Goal: Information Seeking & Learning: Check status

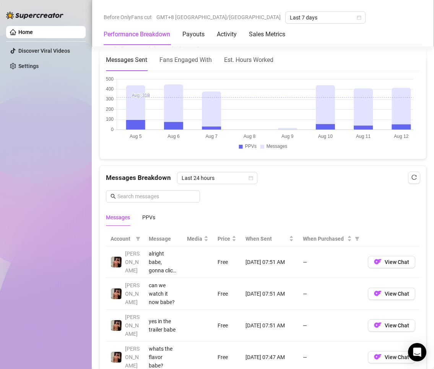
scroll to position [650, 0]
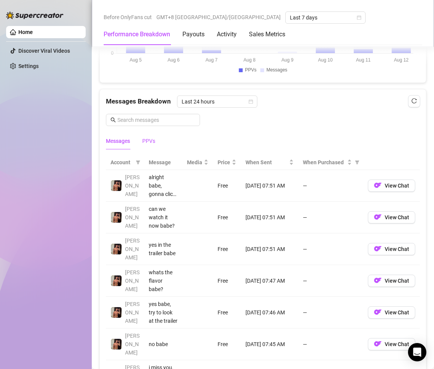
drag, startPoint x: 154, startPoint y: 137, endPoint x: 173, endPoint y: 146, distance: 21.6
click at [154, 137] on div "PPVs" at bounding box center [148, 141] width 13 height 8
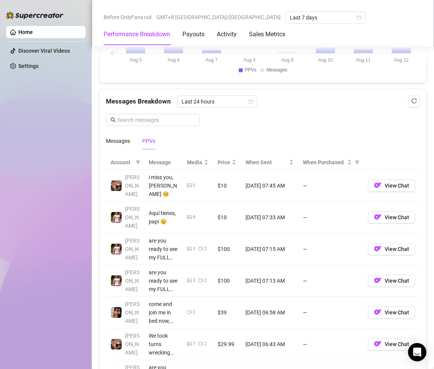
scroll to position [880, 0]
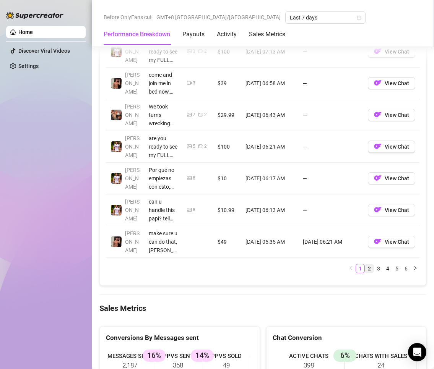
click at [365, 267] on link "2" at bounding box center [369, 269] width 8 height 8
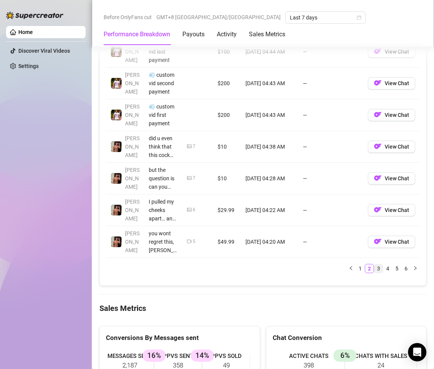
click at [374, 268] on link "3" at bounding box center [378, 269] width 8 height 8
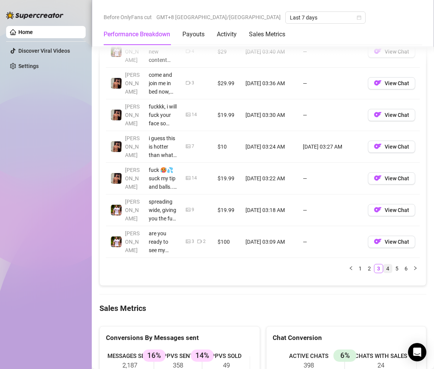
click at [384, 268] on link "4" at bounding box center [388, 269] width 8 height 8
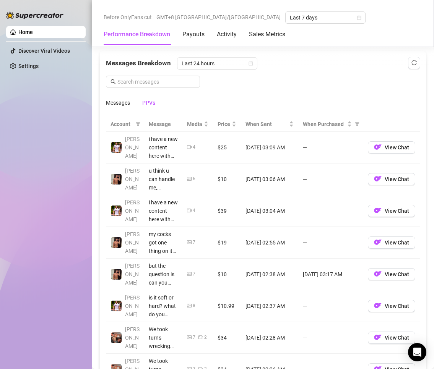
scroll to position [803, 0]
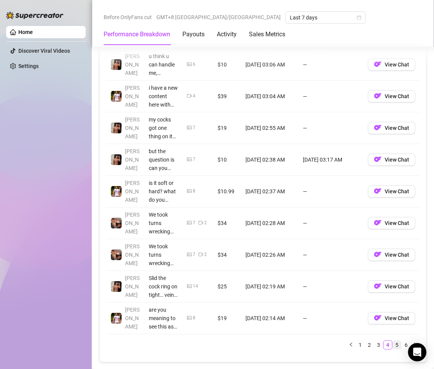
click at [393, 344] on link "5" at bounding box center [397, 345] width 8 height 8
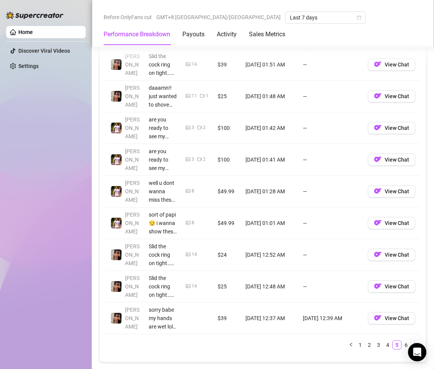
scroll to position [880, 0]
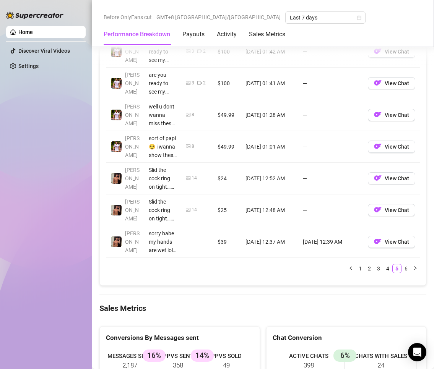
click at [402, 268] on link "6" at bounding box center [406, 269] width 8 height 8
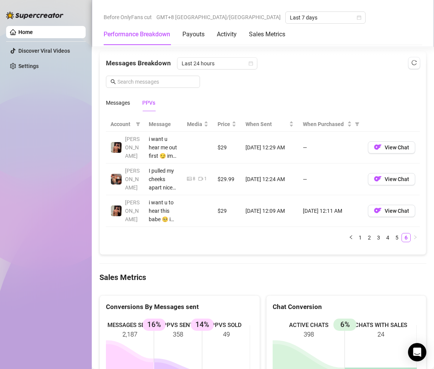
scroll to position [612, 0]
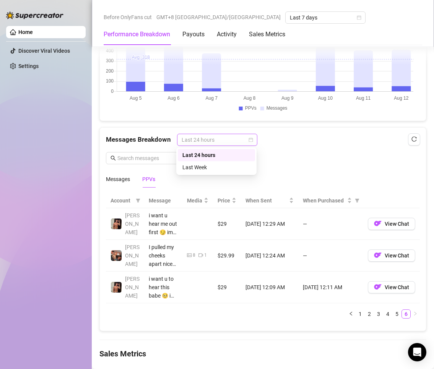
click at [208, 139] on span "Last 24 hours" at bounding box center [217, 139] width 71 height 11
click at [212, 167] on div "Last Week" at bounding box center [216, 167] width 68 height 8
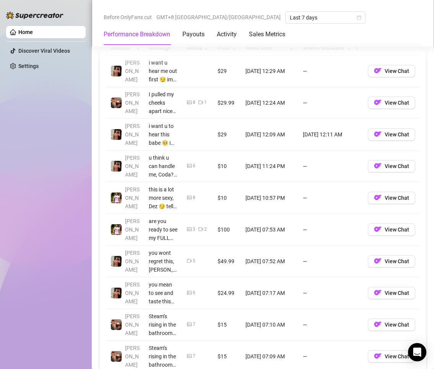
scroll to position [841, 0]
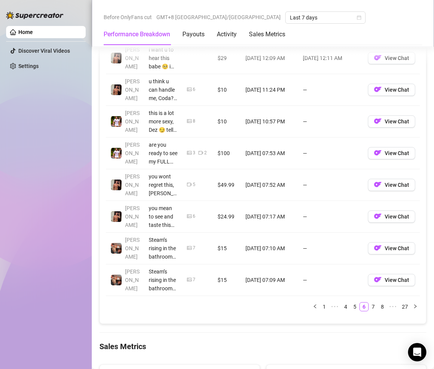
drag, startPoint x: 320, startPoint y: 306, endPoint x: 334, endPoint y: 329, distance: 26.6
click at [332, 329] on div "Total Sales $2,133.9 Active Chats 398 Messages Sent 2187 Performance by OnlyFan…" at bounding box center [262, 53] width 327 height 1593
click at [369, 306] on link "7" at bounding box center [373, 307] width 8 height 8
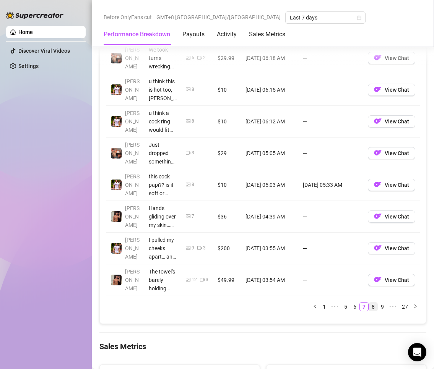
click at [369, 307] on link "8" at bounding box center [373, 307] width 8 height 8
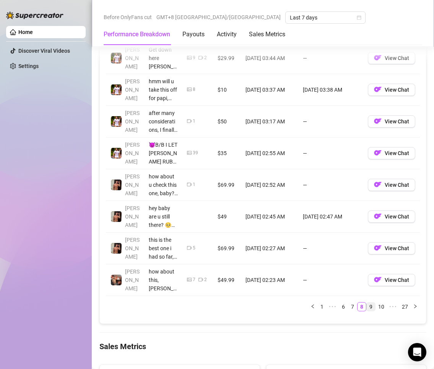
click at [367, 306] on link "9" at bounding box center [371, 307] width 8 height 8
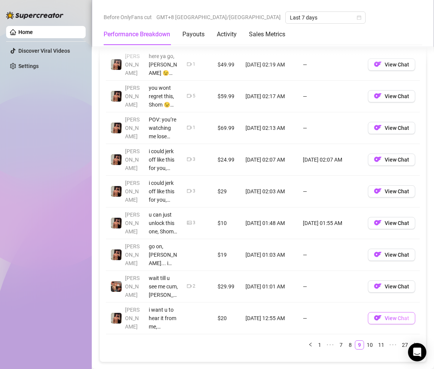
scroll to position [880, 0]
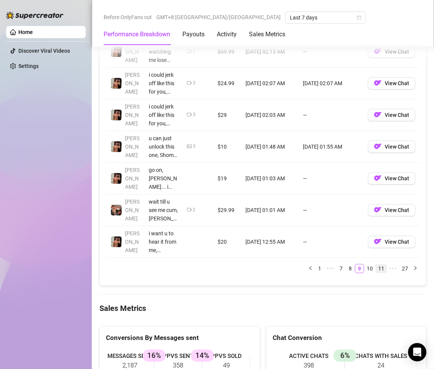
click at [366, 272] on link "10" at bounding box center [369, 269] width 11 height 8
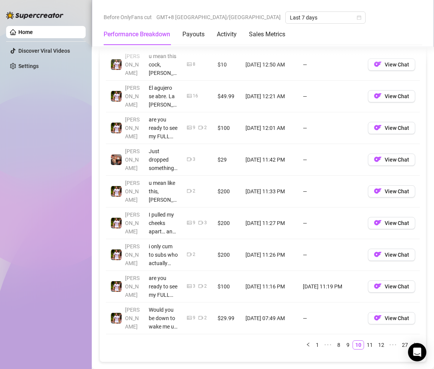
scroll to position [841, 0]
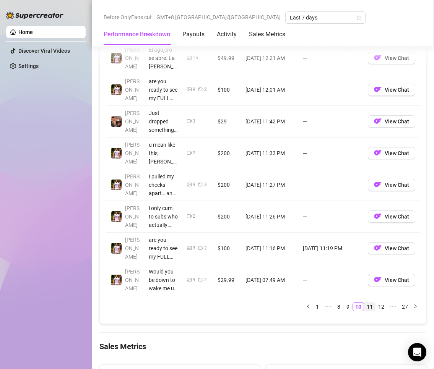
click at [364, 306] on link "11" at bounding box center [369, 307] width 11 height 8
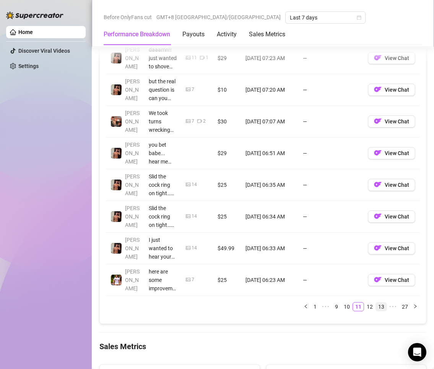
click at [366, 306] on link "12" at bounding box center [369, 307] width 11 height 8
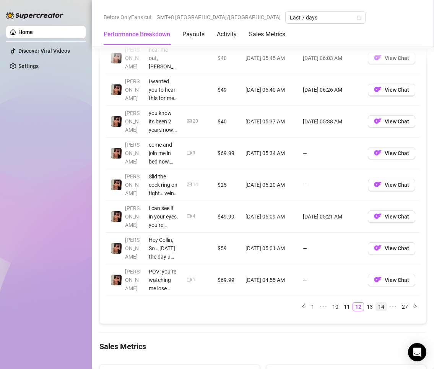
click at [364, 308] on link "13" at bounding box center [369, 307] width 11 height 8
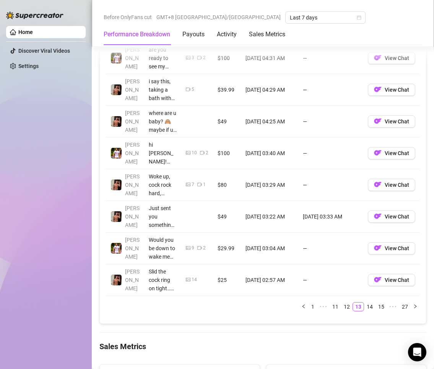
scroll to position [880, 0]
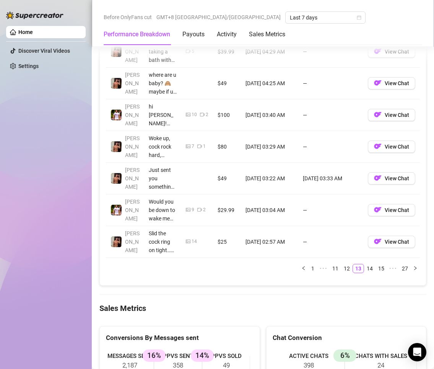
click at [364, 268] on link "14" at bounding box center [369, 269] width 11 height 8
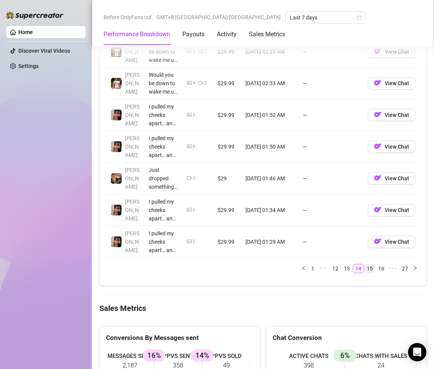
click at [365, 268] on link "15" at bounding box center [369, 269] width 11 height 8
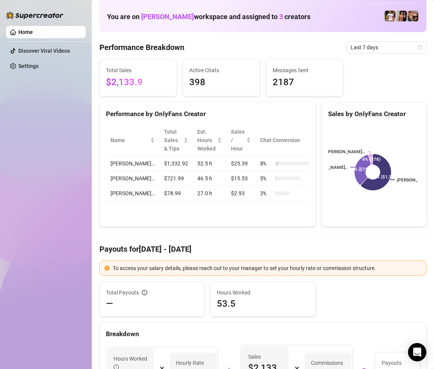
scroll to position [0, 0]
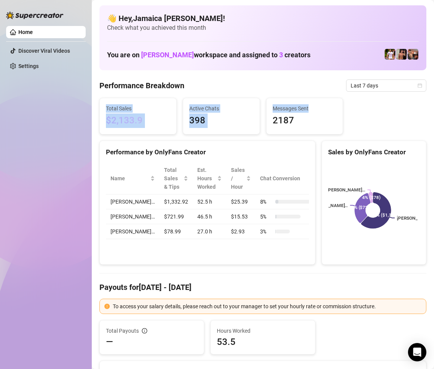
click at [369, 81] on span "Last 7 days" at bounding box center [386, 85] width 71 height 11
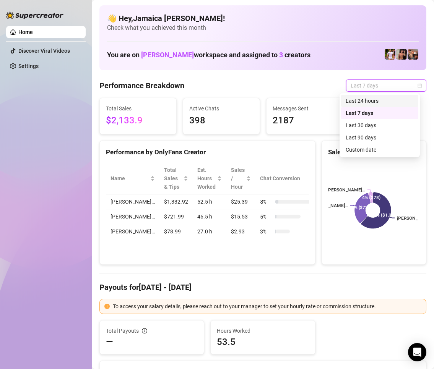
drag, startPoint x: 376, startPoint y: 102, endPoint x: 323, endPoint y: 260, distance: 166.3
click at [376, 102] on div "Last 24 hours" at bounding box center [380, 101] width 68 height 8
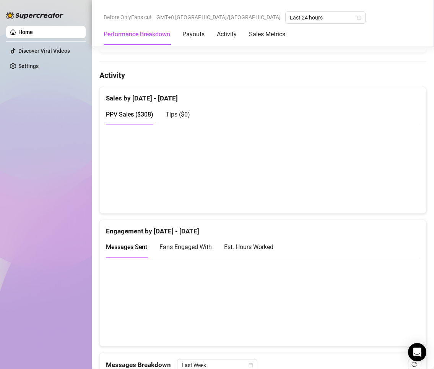
scroll to position [497, 0]
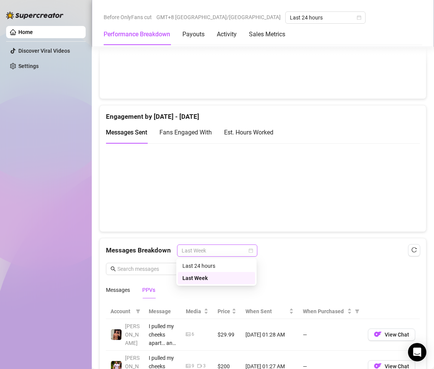
click at [207, 250] on span "Last Week" at bounding box center [217, 250] width 71 height 11
click at [209, 267] on div "Last 24 hours" at bounding box center [216, 266] width 68 height 8
